Goal: Transaction & Acquisition: Download file/media

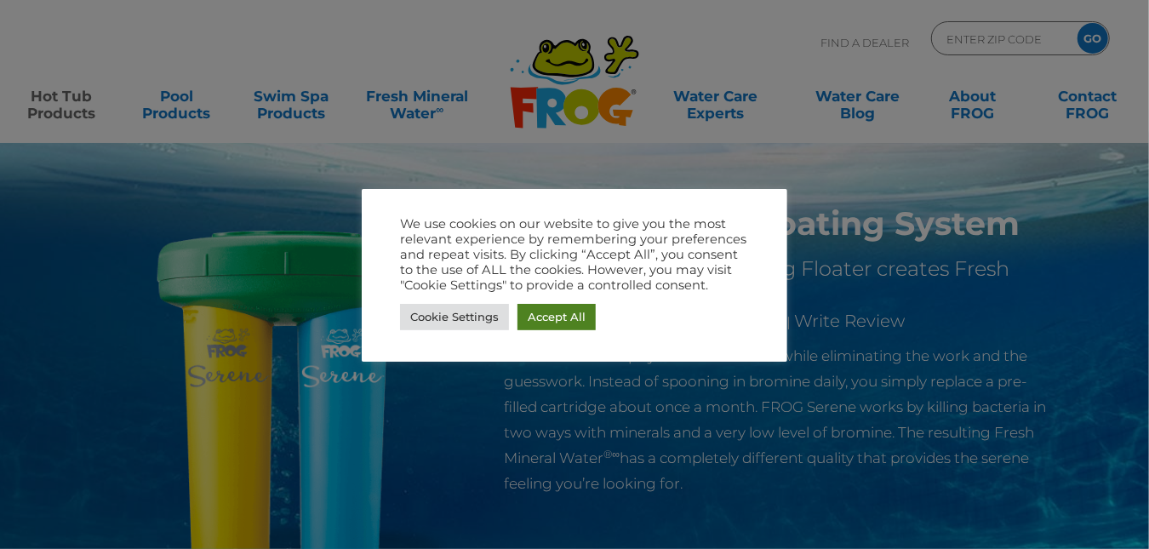
click at [568, 315] on link "Accept All" at bounding box center [557, 317] width 78 height 26
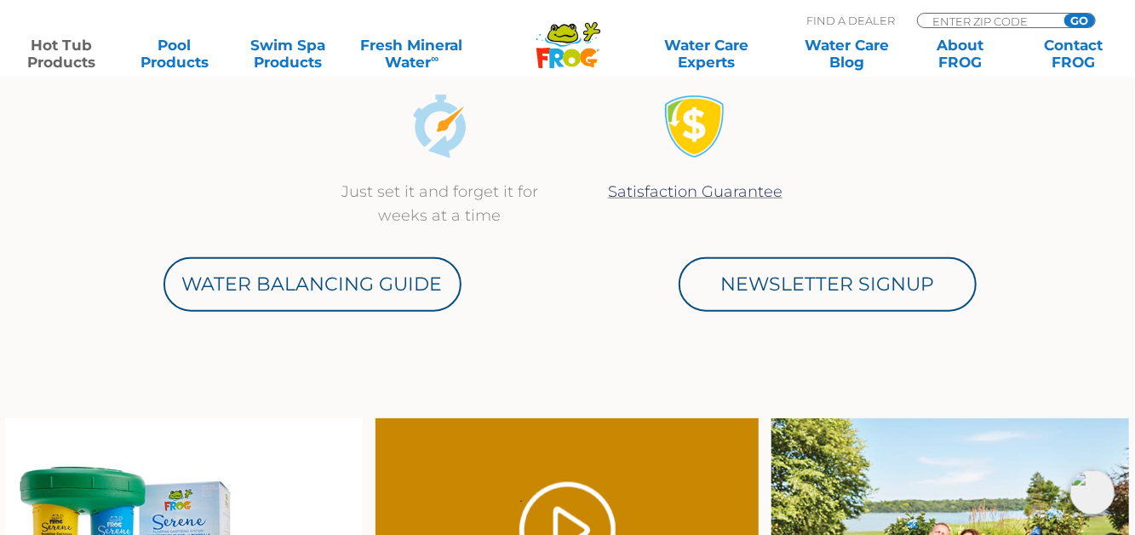
scroll to position [851, 0]
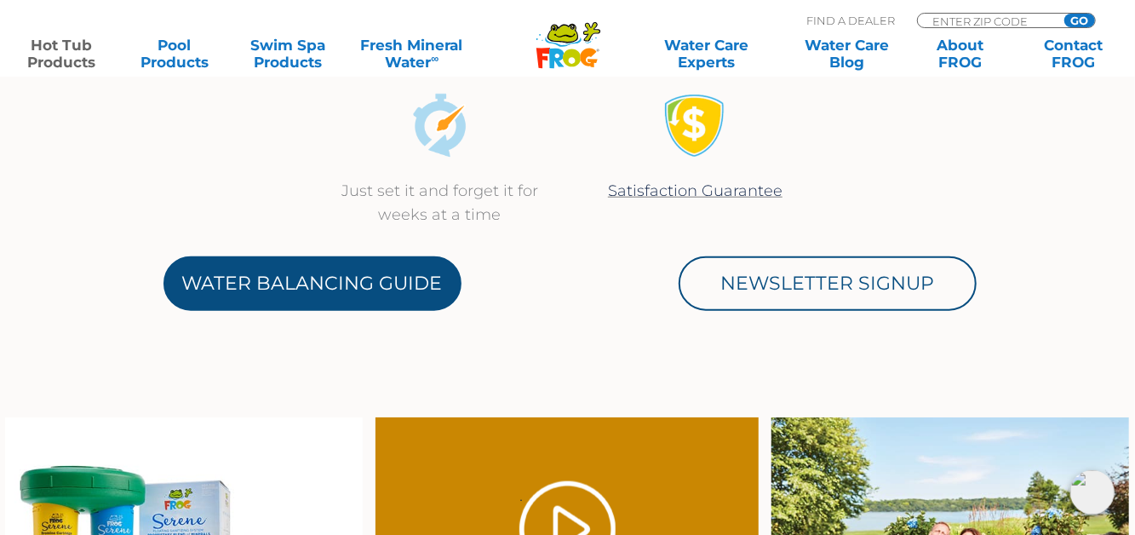
click at [358, 302] on link "Water Balancing Guide" at bounding box center [312, 283] width 298 height 54
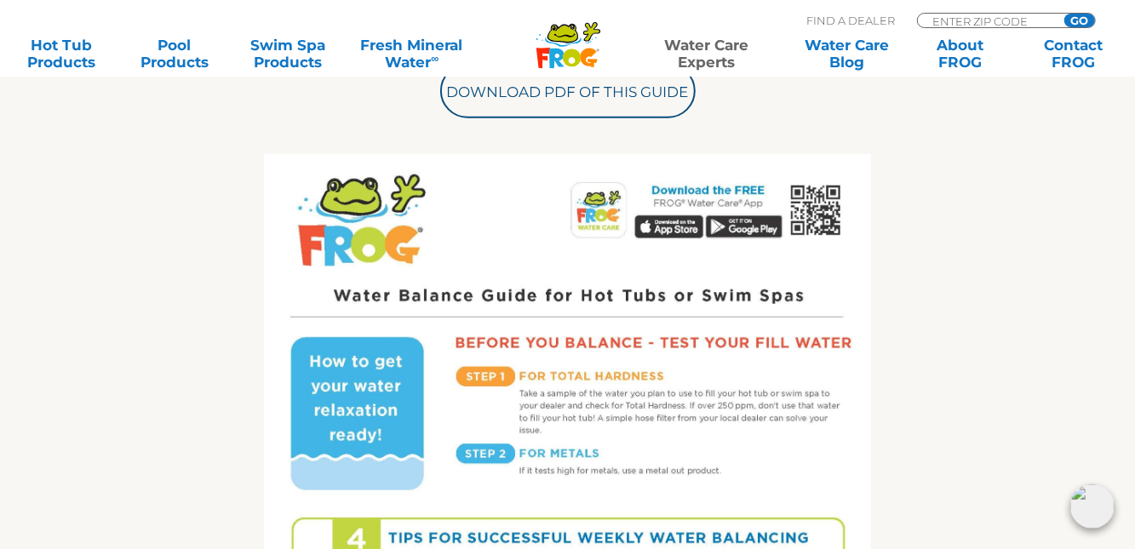
scroll to position [662, 0]
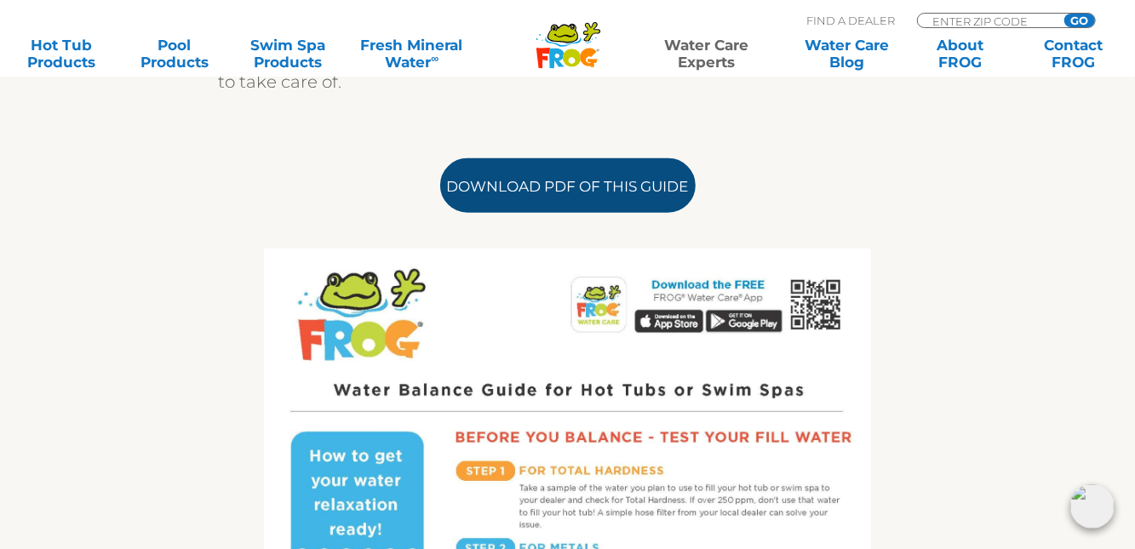
click at [566, 191] on link "Download PDF of this Guide" at bounding box center [567, 185] width 255 height 54
